Goal: Information Seeking & Learning: Learn about a topic

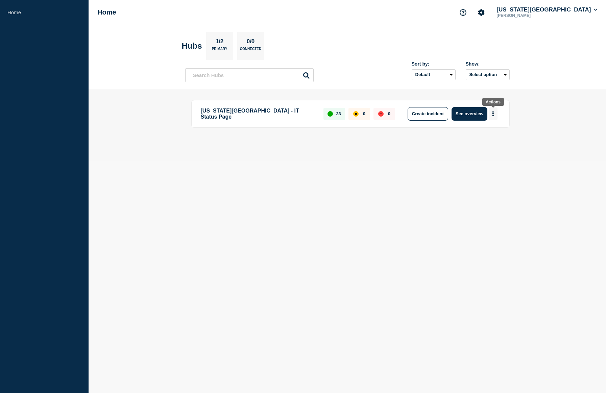
click at [491, 115] on button "More actions" at bounding box center [493, 113] width 9 height 13
click at [244, 116] on p "[US_STATE][GEOGRAPHIC_DATA] - IT Status Page" at bounding box center [258, 114] width 115 height 14
click at [255, 111] on p "[US_STATE][GEOGRAPHIC_DATA] - IT Status Page" at bounding box center [258, 114] width 115 height 14
click at [484, 15] on icon "Account settings" at bounding box center [481, 12] width 7 height 7
click at [514, 50] on link "General Settings" at bounding box center [518, 49] width 38 height 6
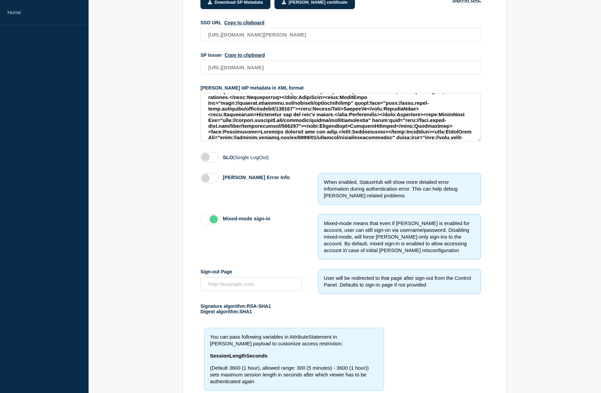
scroll to position [172, 0]
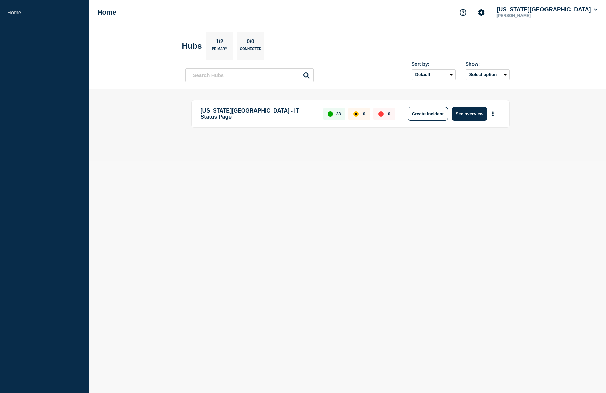
click at [245, 111] on p "[US_STATE][GEOGRAPHIC_DATA] - IT Status Page" at bounding box center [258, 114] width 115 height 14
click at [457, 114] on button "See overview" at bounding box center [469, 114] width 36 height 14
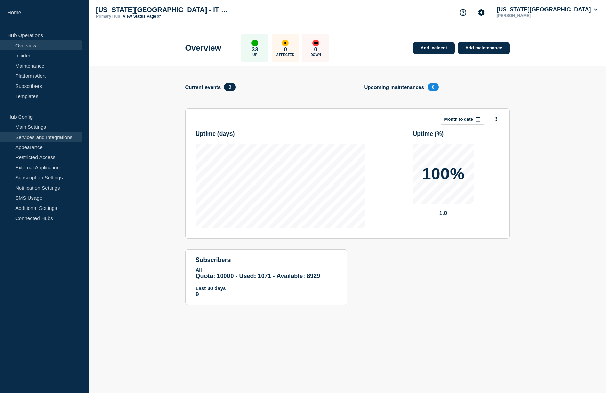
click at [46, 136] on link "Services and Integrations" at bounding box center [41, 137] width 82 height 10
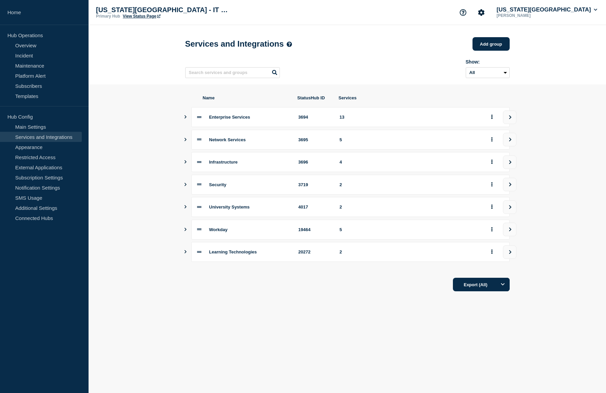
click at [186, 119] on icon "Show services" at bounding box center [185, 116] width 4 height 3
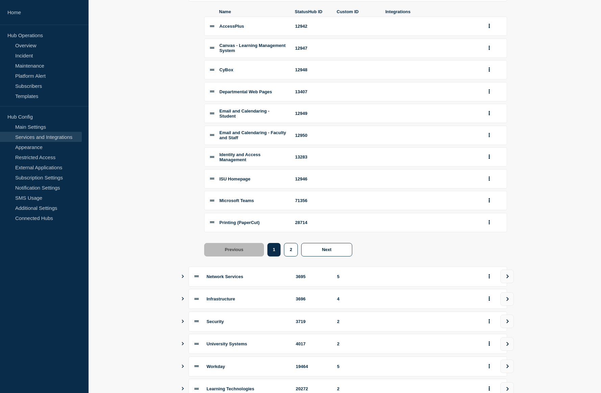
scroll to position [135, 0]
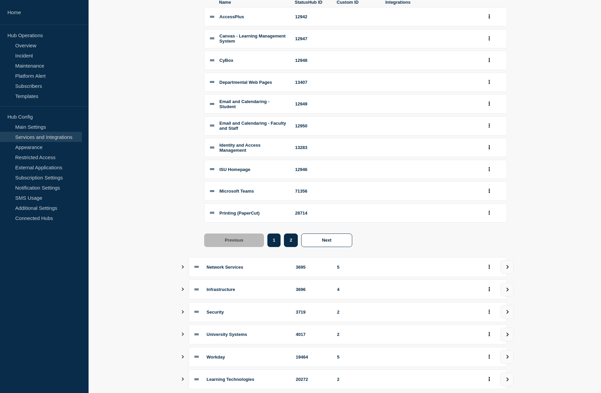
click at [297, 247] on button "2" at bounding box center [291, 240] width 14 height 14
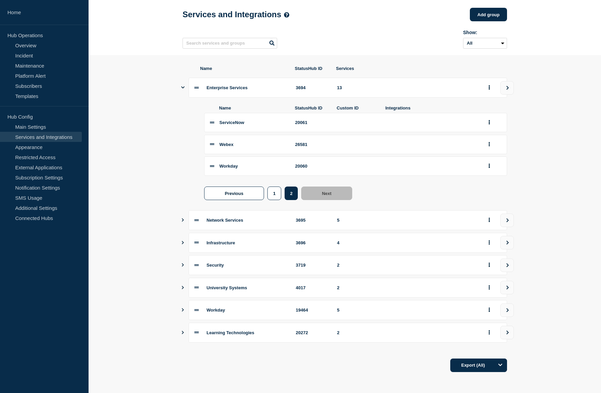
click at [186, 331] on div "Learning Technologies 20272 2" at bounding box center [344, 333] width 324 height 20
click at [183, 331] on icon "Show services" at bounding box center [182, 332] width 4 height 3
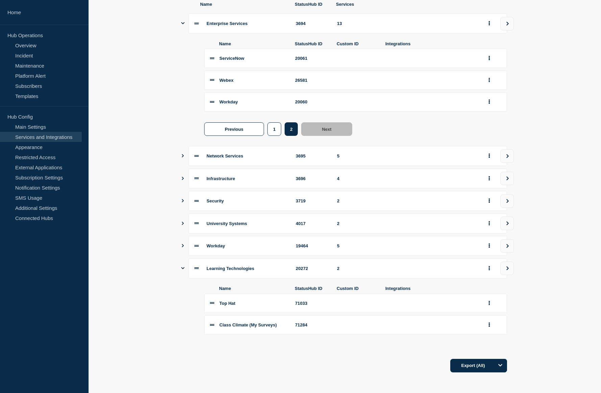
scroll to position [99, 0]
click at [181, 244] on icon "Show services" at bounding box center [182, 245] width 4 height 3
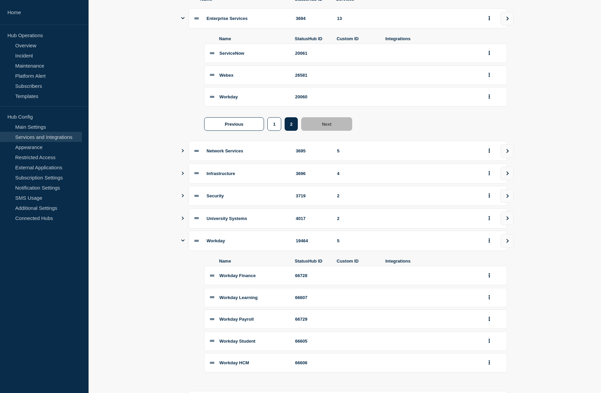
click at [182, 220] on icon "Show services" at bounding box center [183, 218] width 2 height 3
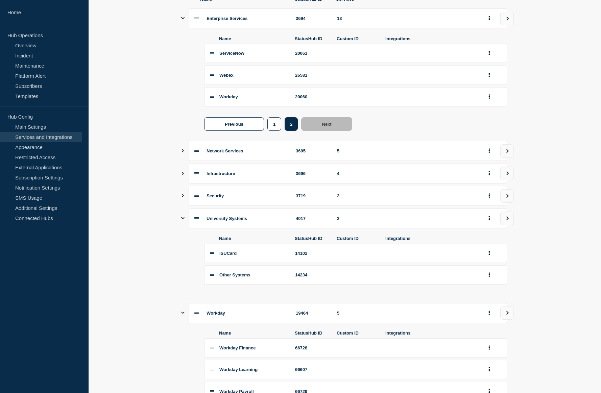
click at [182, 314] on icon "Show services" at bounding box center [182, 313] width 3 height 2
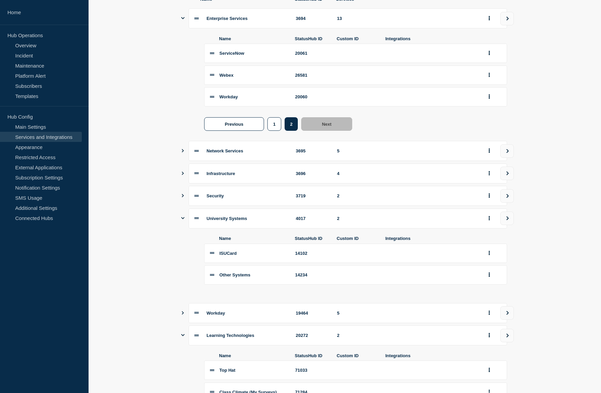
click at [182, 219] on icon "Show services" at bounding box center [182, 218] width 3 height 2
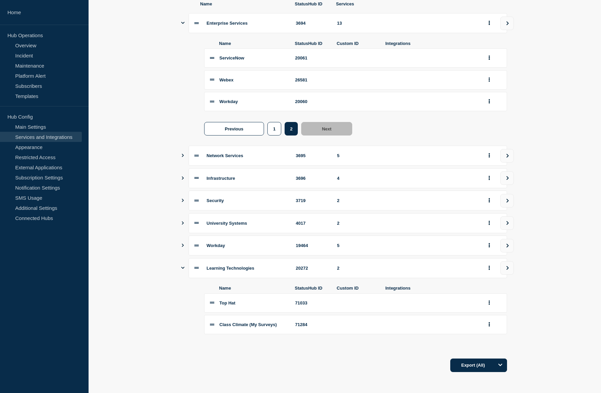
click at [182, 176] on icon "Show services" at bounding box center [182, 177] width 4 height 3
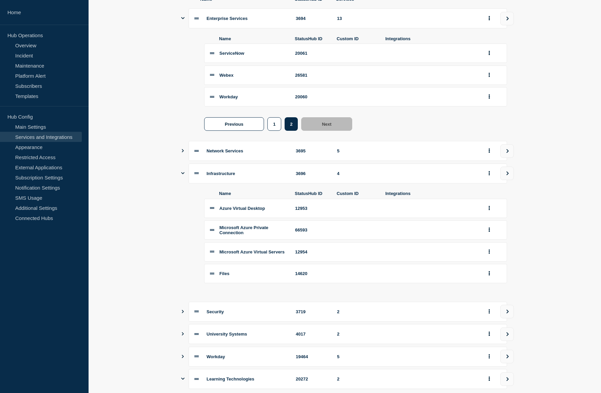
click at [182, 174] on icon "Show services" at bounding box center [182, 173] width 3 height 2
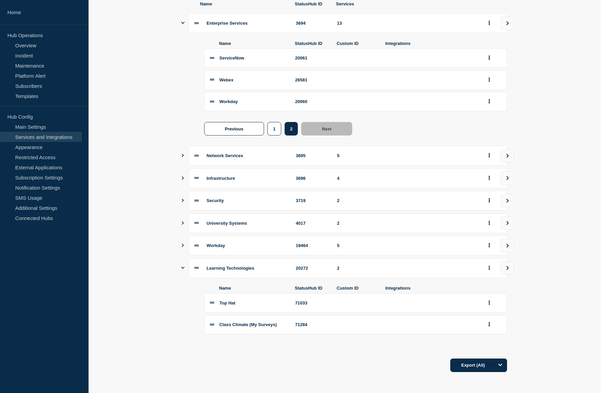
click at [183, 151] on button "Show services" at bounding box center [182, 156] width 3 height 20
click at [183, 153] on icon "Show services" at bounding box center [182, 155] width 3 height 4
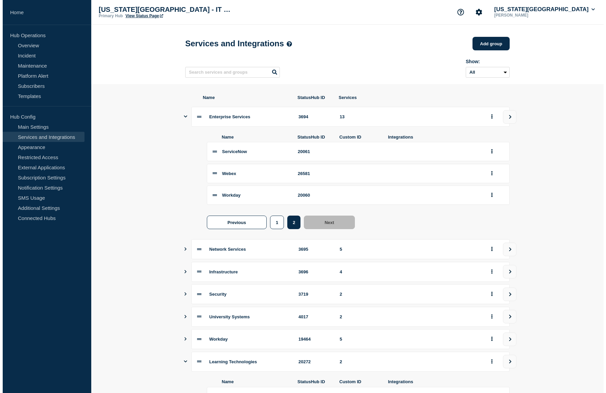
scroll to position [0, 0]
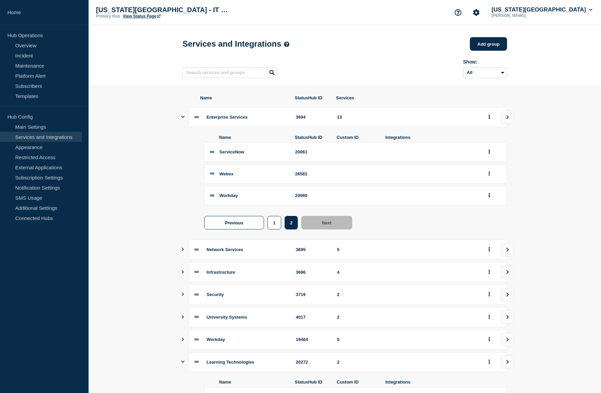
click at [180, 119] on section "Name StatusHub ID Services Enterprise Services 3694 13 Name StatusHub ID Custom…" at bounding box center [345, 280] width 512 height 392
click at [183, 119] on icon "Show services" at bounding box center [182, 117] width 3 height 4
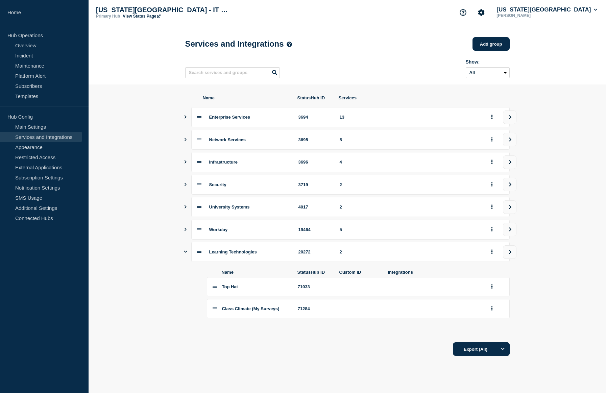
click at [570, 302] on section "Name StatusHub ID Services Enterprise Services 3694 13 Network Services 3695 5 …" at bounding box center [347, 225] width 517 height 282
